Goal: Transaction & Acquisition: Book appointment/travel/reservation

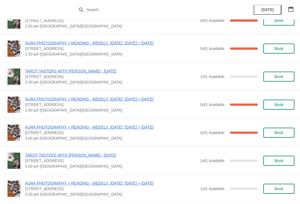
scroll to position [195, 0]
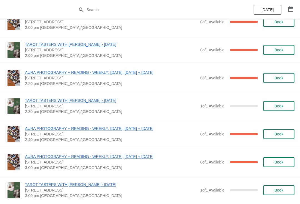
click at [282, 101] on button "Book" at bounding box center [279, 106] width 31 height 10
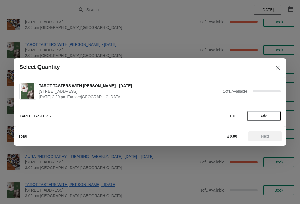
click at [268, 116] on span "Add" at bounding box center [263, 116] width 23 height 4
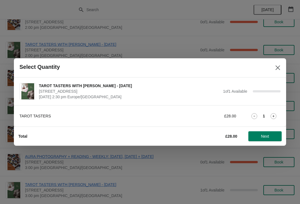
click at [282, 64] on button "Close" at bounding box center [278, 68] width 10 height 10
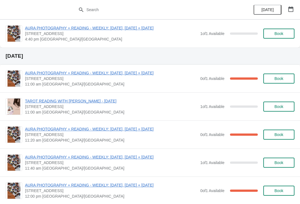
scroll to position [565, 0]
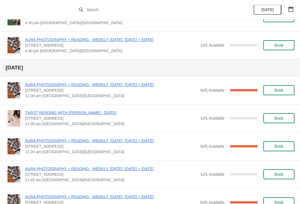
click at [272, 114] on button "Book" at bounding box center [279, 118] width 31 height 10
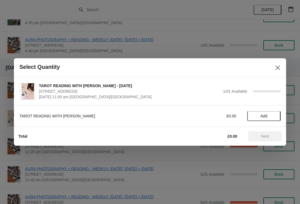
click at [263, 115] on span "Add" at bounding box center [264, 116] width 7 height 4
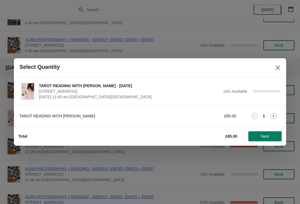
click at [262, 140] on button "Next" at bounding box center [264, 136] width 33 height 10
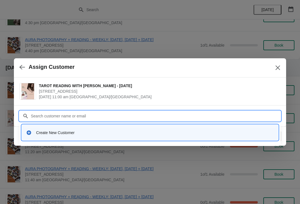
click at [95, 134] on div "Create New Customer" at bounding box center [155, 133] width 238 height 6
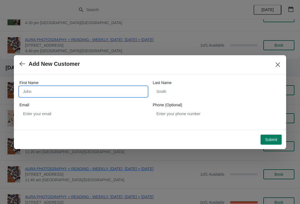
click at [83, 95] on input "First Name" at bounding box center [83, 92] width 128 height 10
type input "Bridget"
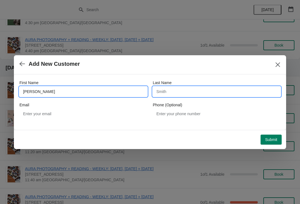
click at [202, 91] on input "Last Name" at bounding box center [217, 92] width 128 height 10
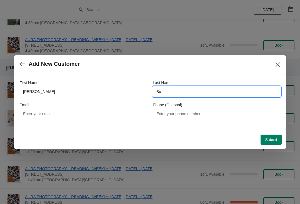
type input "Bur"
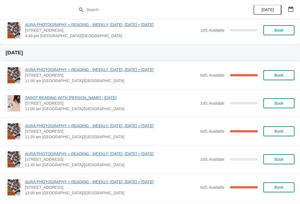
scroll to position [580, 0]
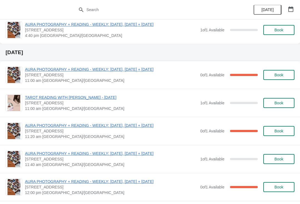
click at [294, 101] on button "Book" at bounding box center [279, 103] width 31 height 10
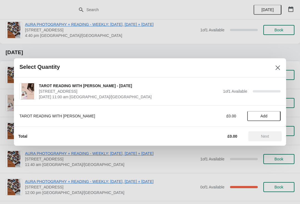
click at [261, 116] on span "Add" at bounding box center [264, 116] width 7 height 4
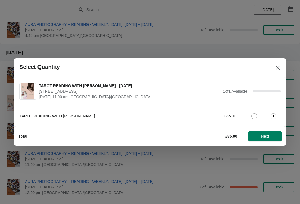
click at [269, 129] on div "Total £85.00 Next" at bounding box center [148, 134] width 268 height 14
click at [258, 136] on span "Next" at bounding box center [265, 136] width 24 height 4
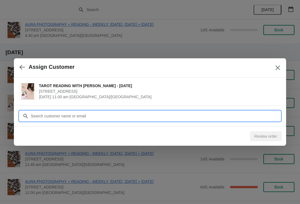
click at [145, 114] on input "Customer" at bounding box center [156, 116] width 250 height 10
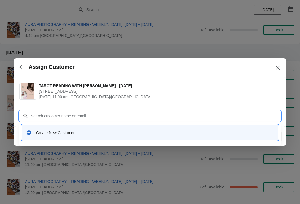
click at [162, 130] on div "Create New Customer" at bounding box center [155, 133] width 238 height 6
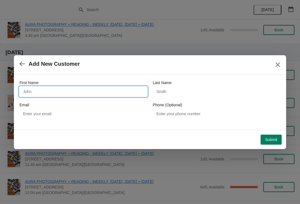
click at [96, 91] on input "First Name" at bounding box center [83, 92] width 128 height 10
type input "Bridget"
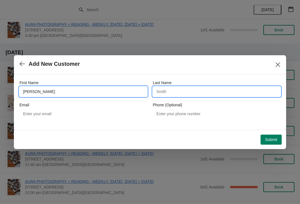
click at [208, 91] on input "Last Name" at bounding box center [217, 92] width 128 height 10
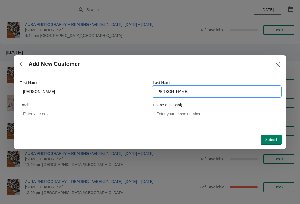
type input "Burke"
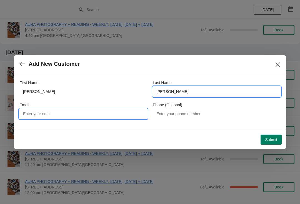
click at [112, 112] on input "Email" at bounding box center [83, 114] width 128 height 10
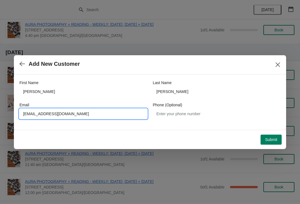
type input "Bridgetnoelleburke@gmail.com"
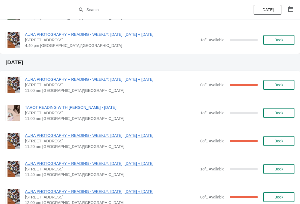
scroll to position [574, 0]
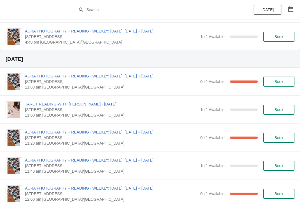
click at [107, 106] on span "TAROT READING WITH [PERSON_NAME] - [DATE]" at bounding box center [111, 104] width 173 height 6
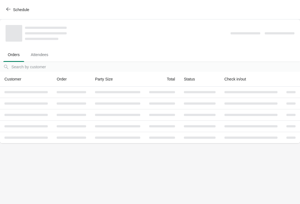
scroll to position [0, 0]
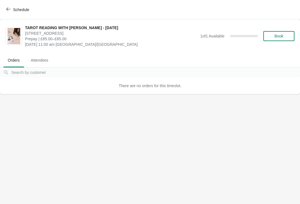
click at [281, 37] on span "Book" at bounding box center [279, 36] width 9 height 4
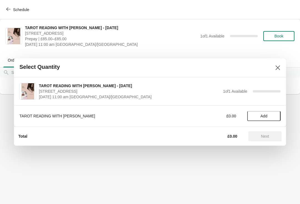
click at [260, 116] on span "Add" at bounding box center [263, 116] width 23 height 4
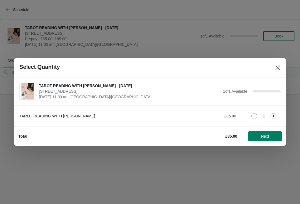
click at [267, 140] on button "Next" at bounding box center [264, 136] width 33 height 10
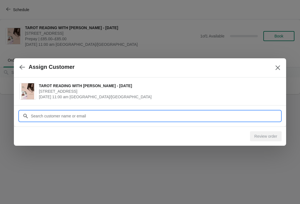
click at [198, 116] on input "Customer" at bounding box center [156, 116] width 250 height 10
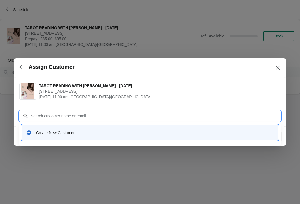
click at [107, 138] on div "Create New Customer" at bounding box center [150, 132] width 252 height 11
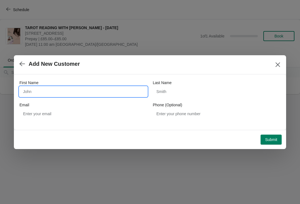
click at [81, 88] on input "First Name" at bounding box center [83, 92] width 128 height 10
